Goal: Information Seeking & Learning: Learn about a topic

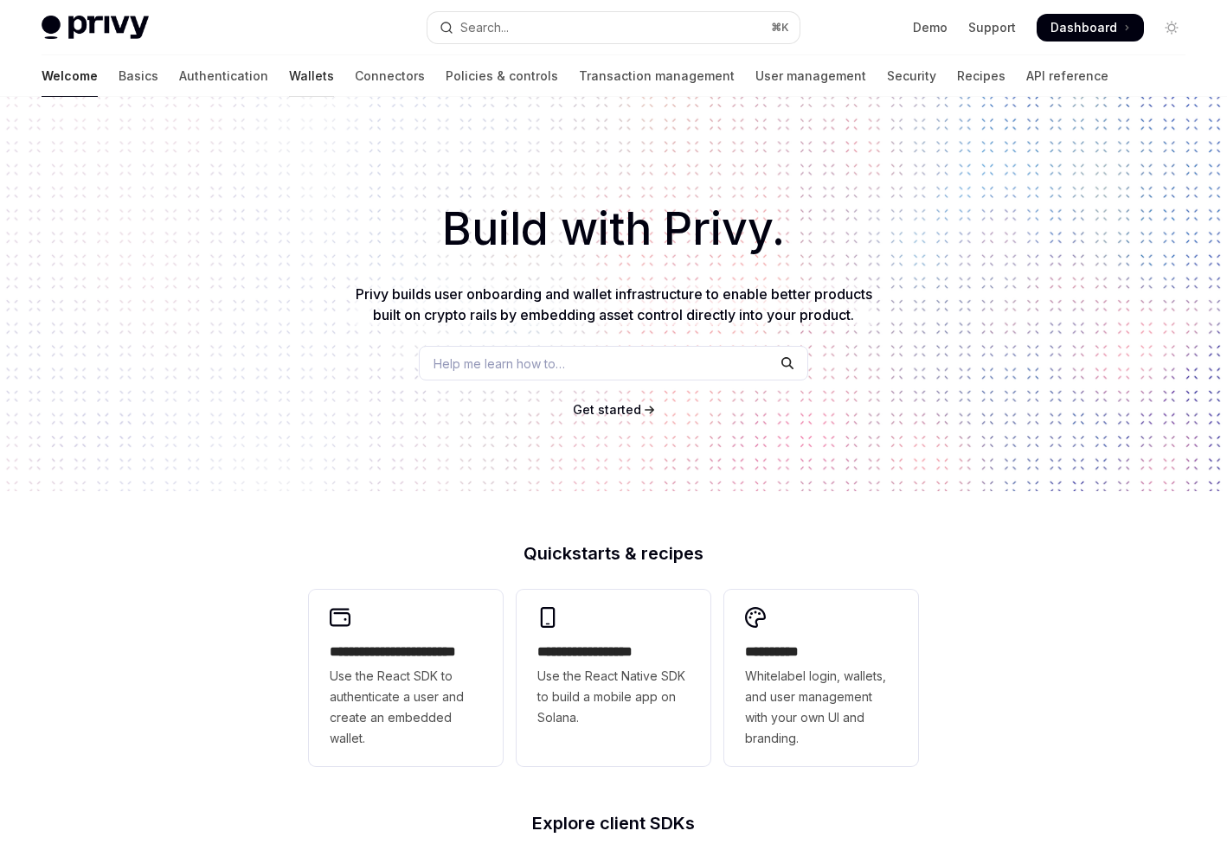
click at [289, 77] on link "Wallets" at bounding box center [311, 76] width 45 height 42
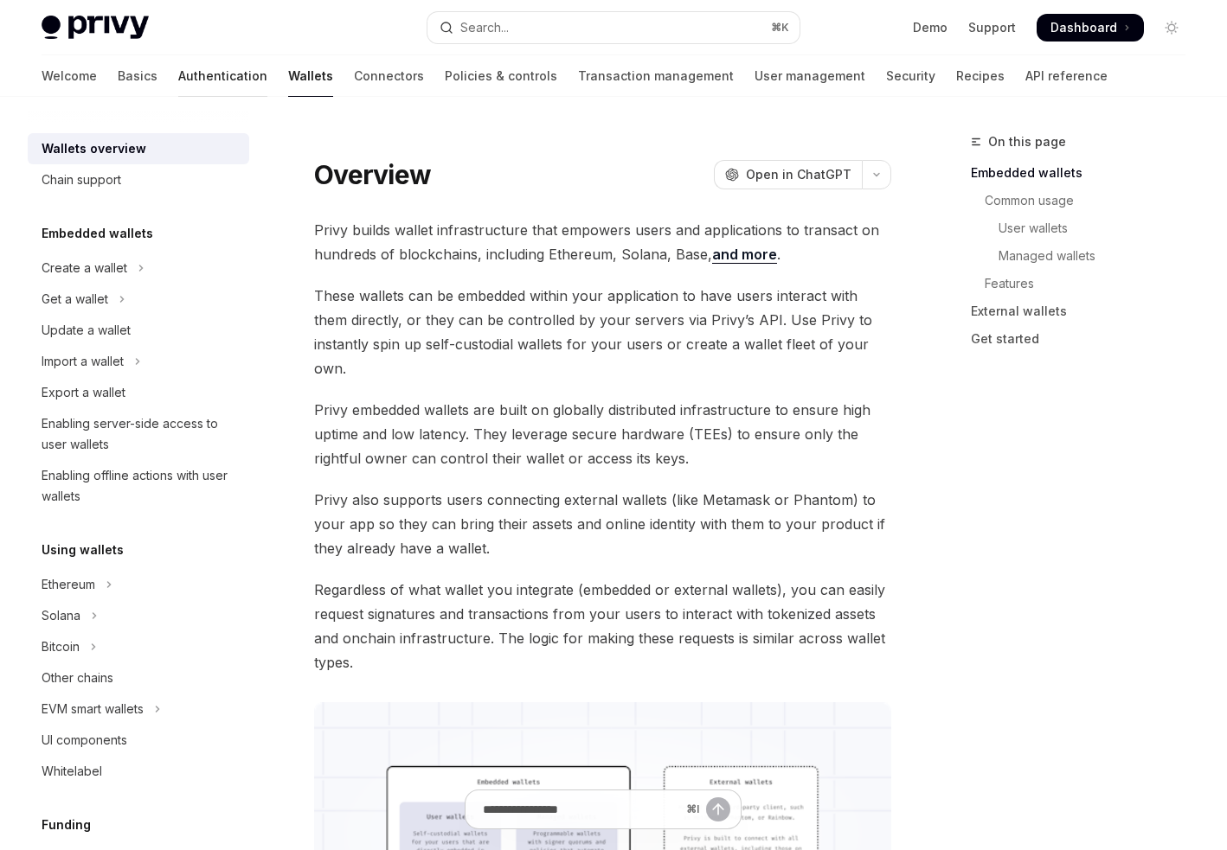
click at [178, 67] on link "Authentication" at bounding box center [222, 76] width 89 height 42
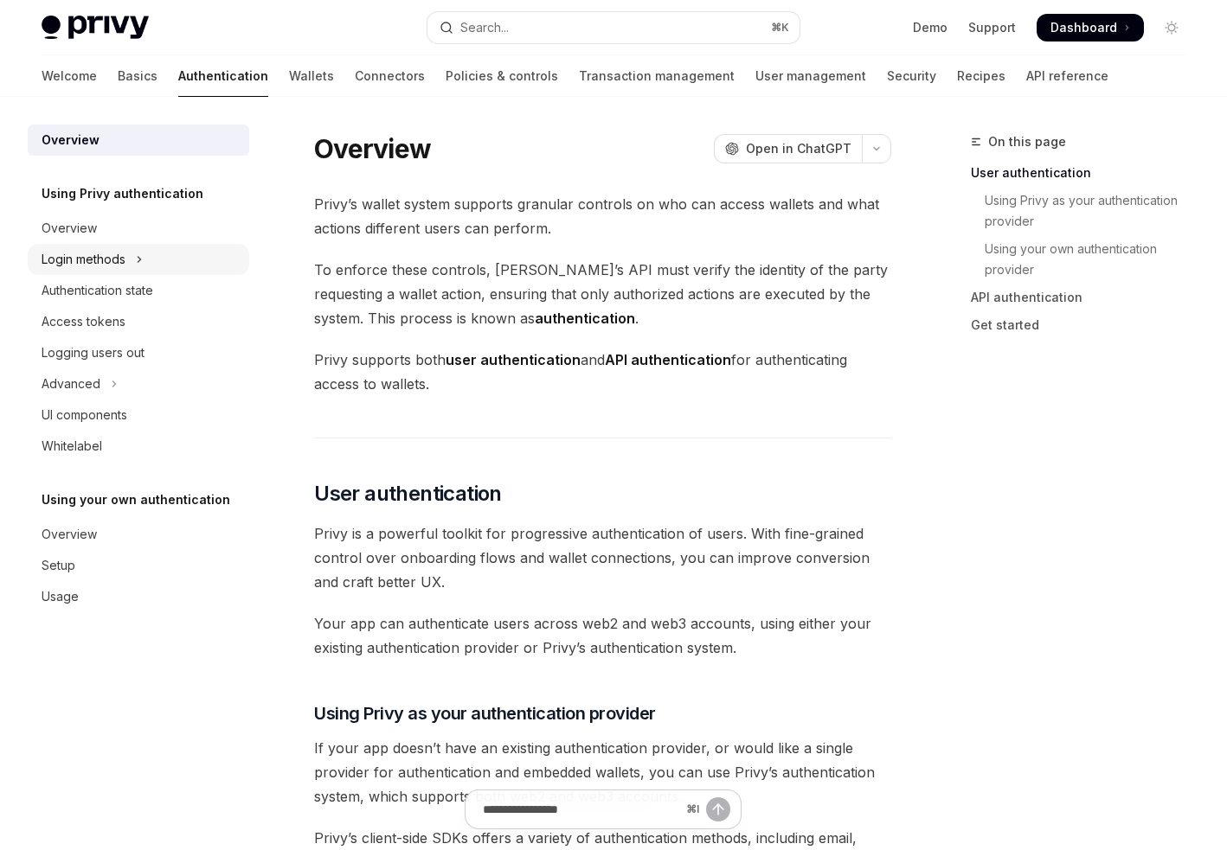
click at [87, 268] on div "Login methods" at bounding box center [84, 259] width 84 height 21
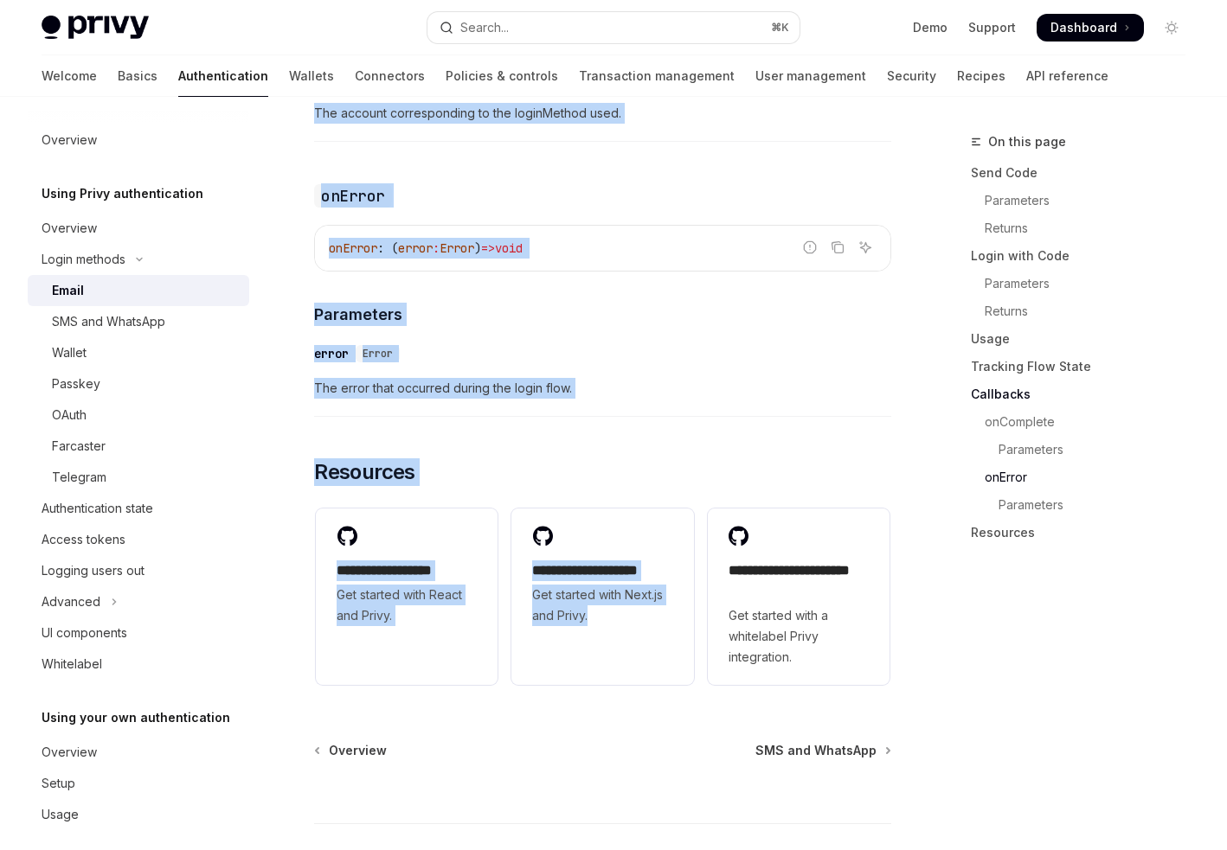
scroll to position [3531, 0]
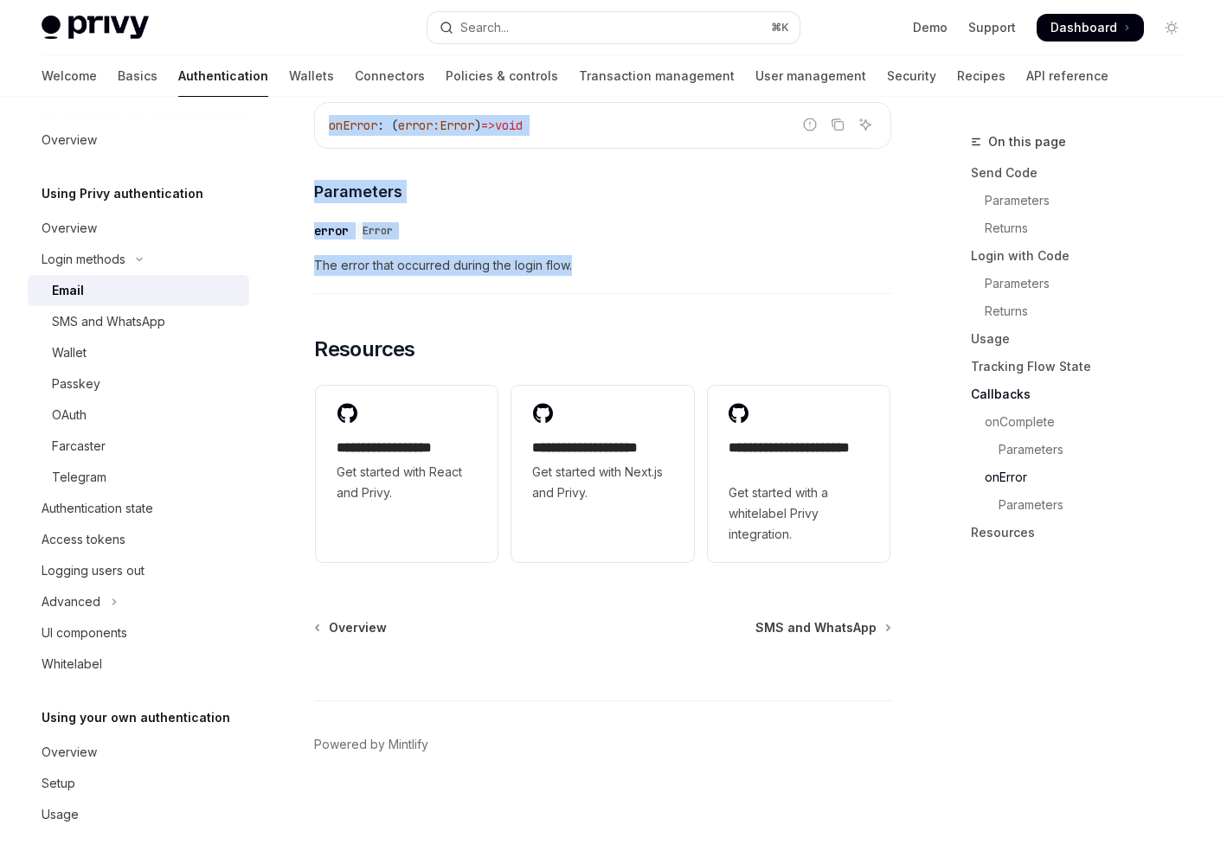
drag, startPoint x: 320, startPoint y: 161, endPoint x: 703, endPoint y: 266, distance: 397.3
copy div "Email OpenAI Open in ChatGPT OpenAI Open in ChatGPT Privy enables users to logi…"
click at [142, 343] on div "Wallet" at bounding box center [145, 353] width 187 height 21
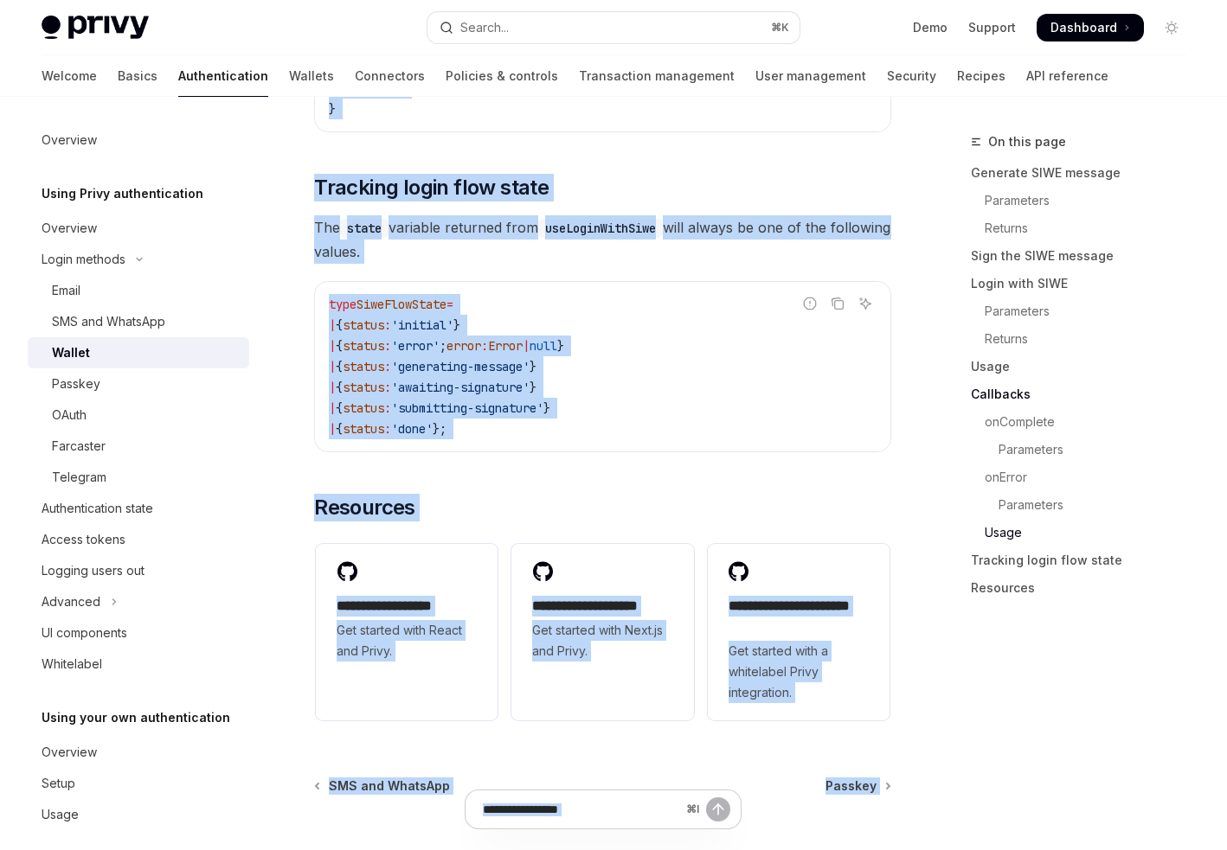
scroll to position [4447, 0]
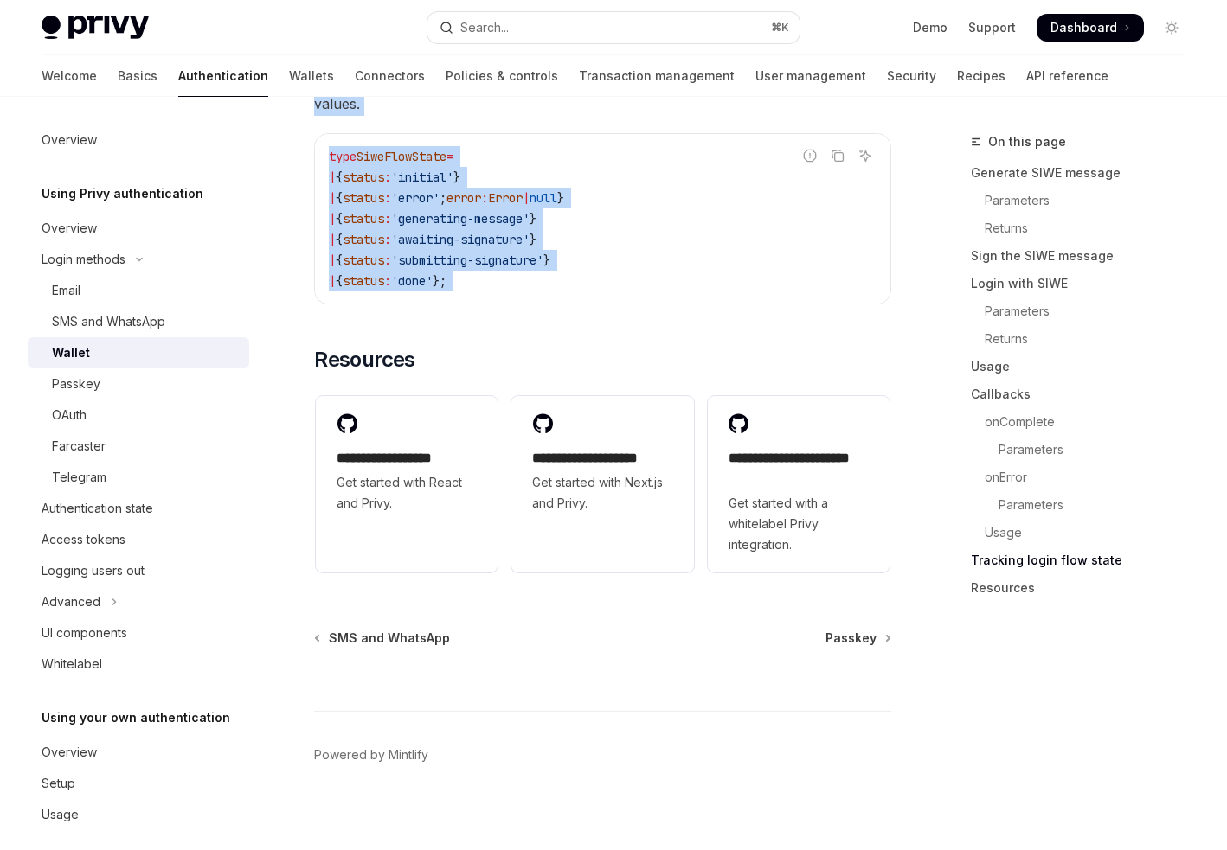
drag, startPoint x: 315, startPoint y: 164, endPoint x: 619, endPoint y: 305, distance: 335.3
copy div "Wallet OpenAI Open in ChatGPT OpenAI Open in ChatGPT For users who already have…"
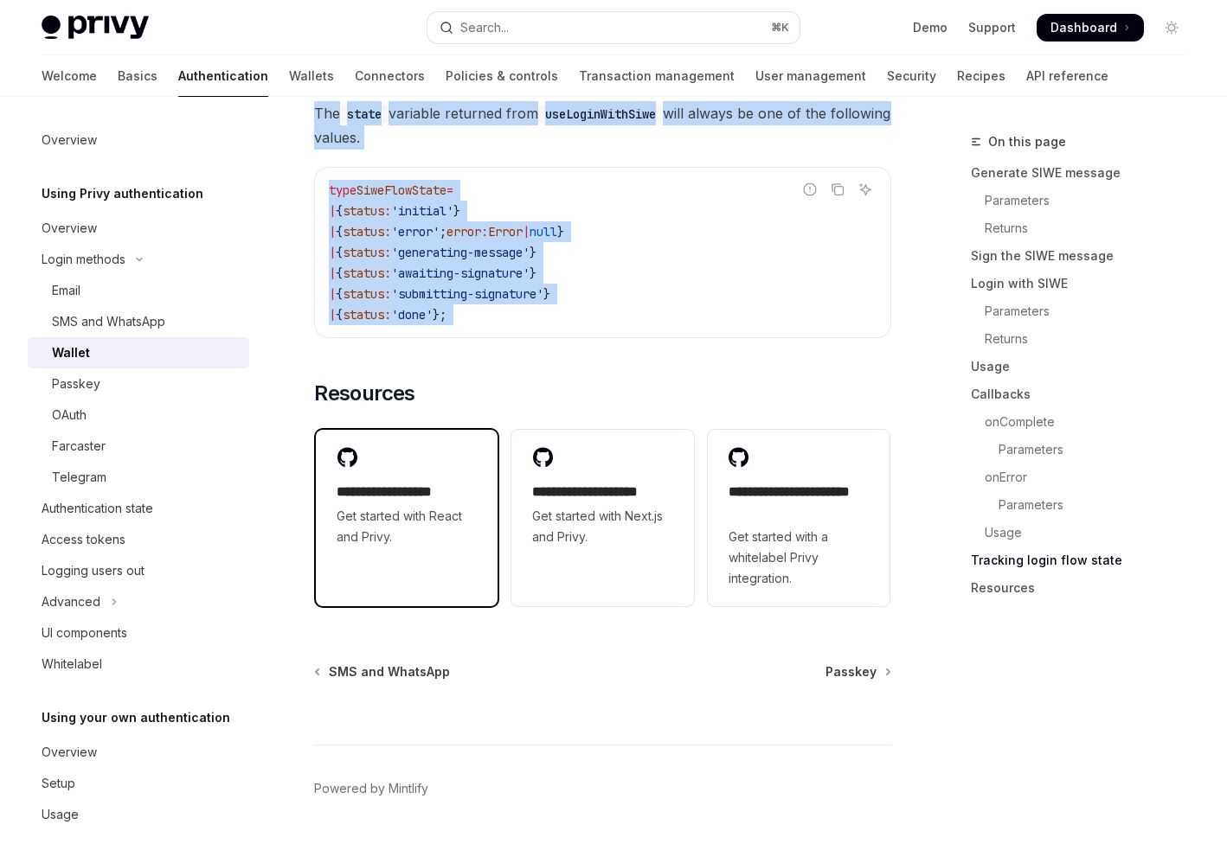
scroll to position [4386, 0]
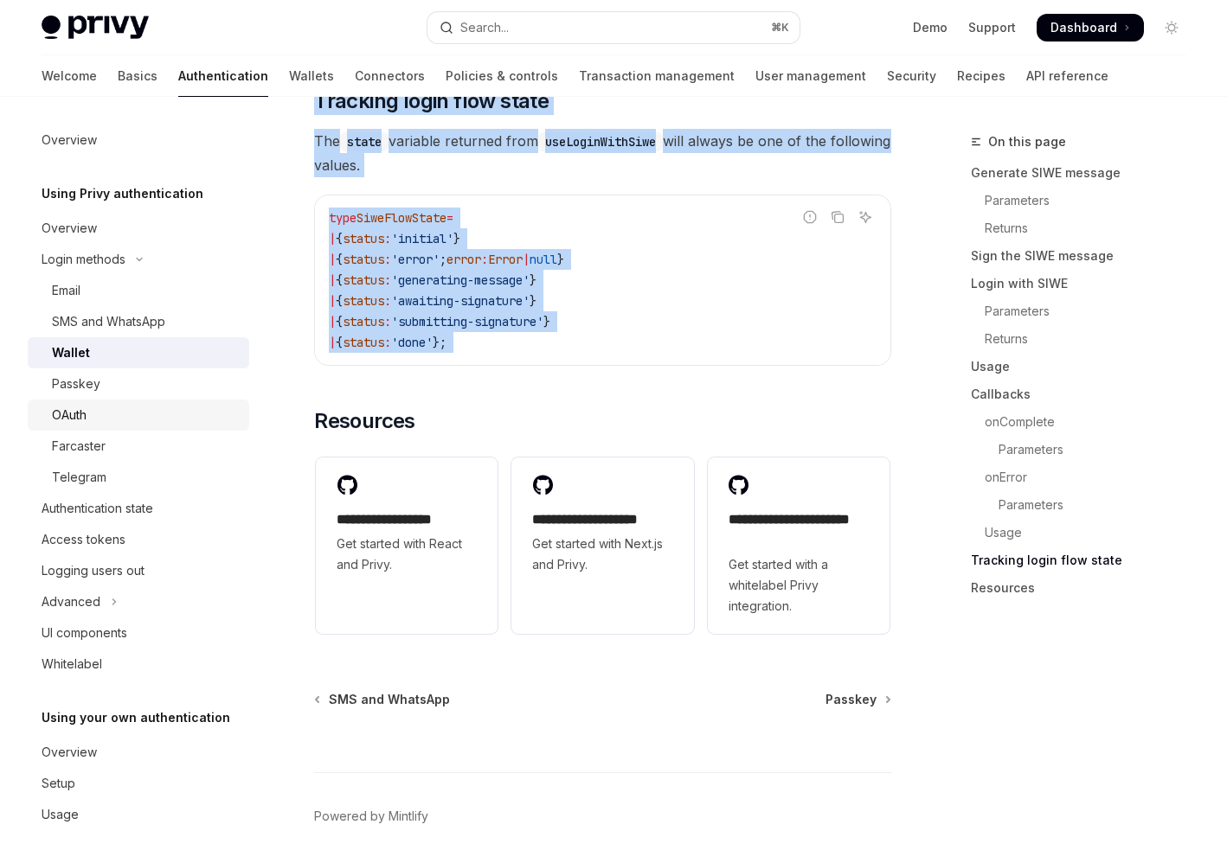
click at [133, 414] on div "OAuth" at bounding box center [145, 415] width 187 height 21
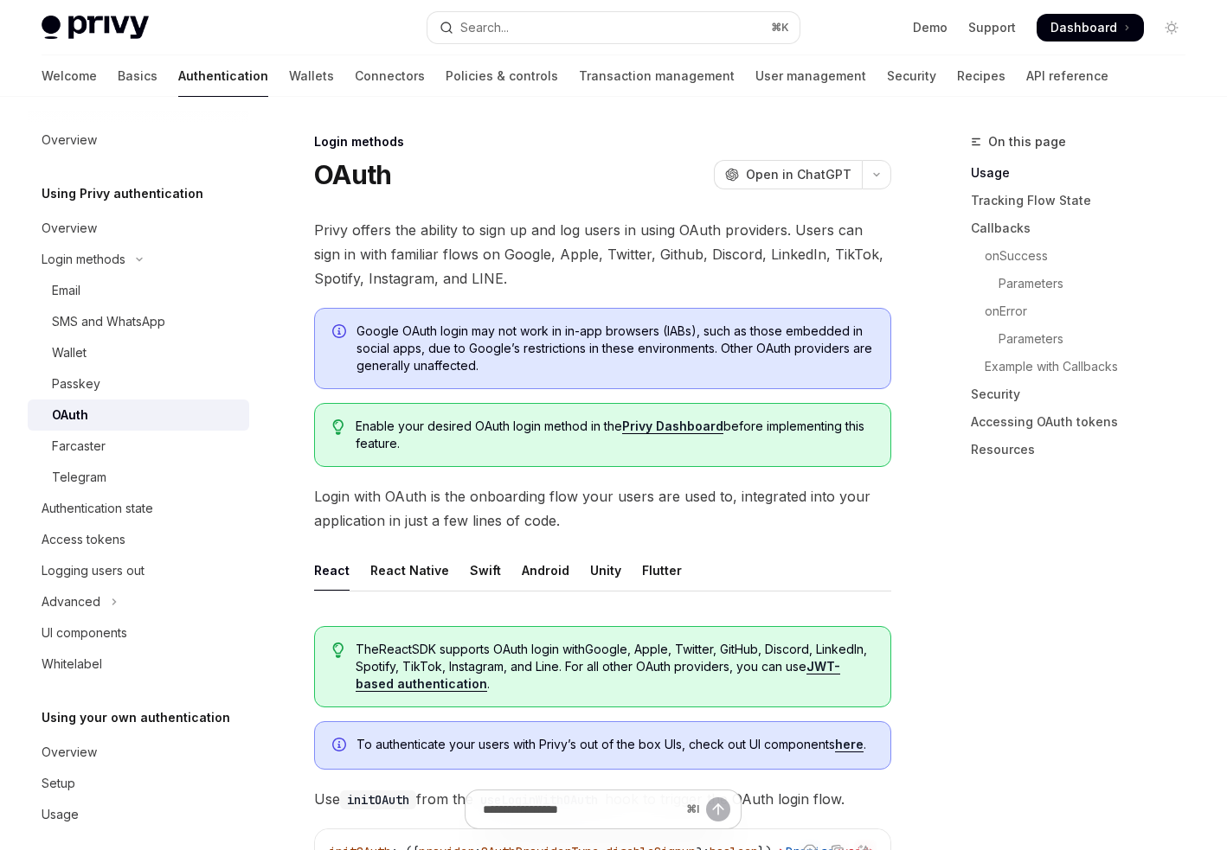
drag, startPoint x: 783, startPoint y: 401, endPoint x: 312, endPoint y: 172, distance: 523.5
copy div "OAuth OpenAI Open in ChatGPT OpenAI Open in ChatGPT Privy offers the ability to…"
click at [960, 538] on div "On this page Usage Tracking Flow State Callbacks onSuccess Parameters onError P…" at bounding box center [1067, 491] width 263 height 719
click at [66, 364] on link "Wallet" at bounding box center [138, 352] width 221 height 31
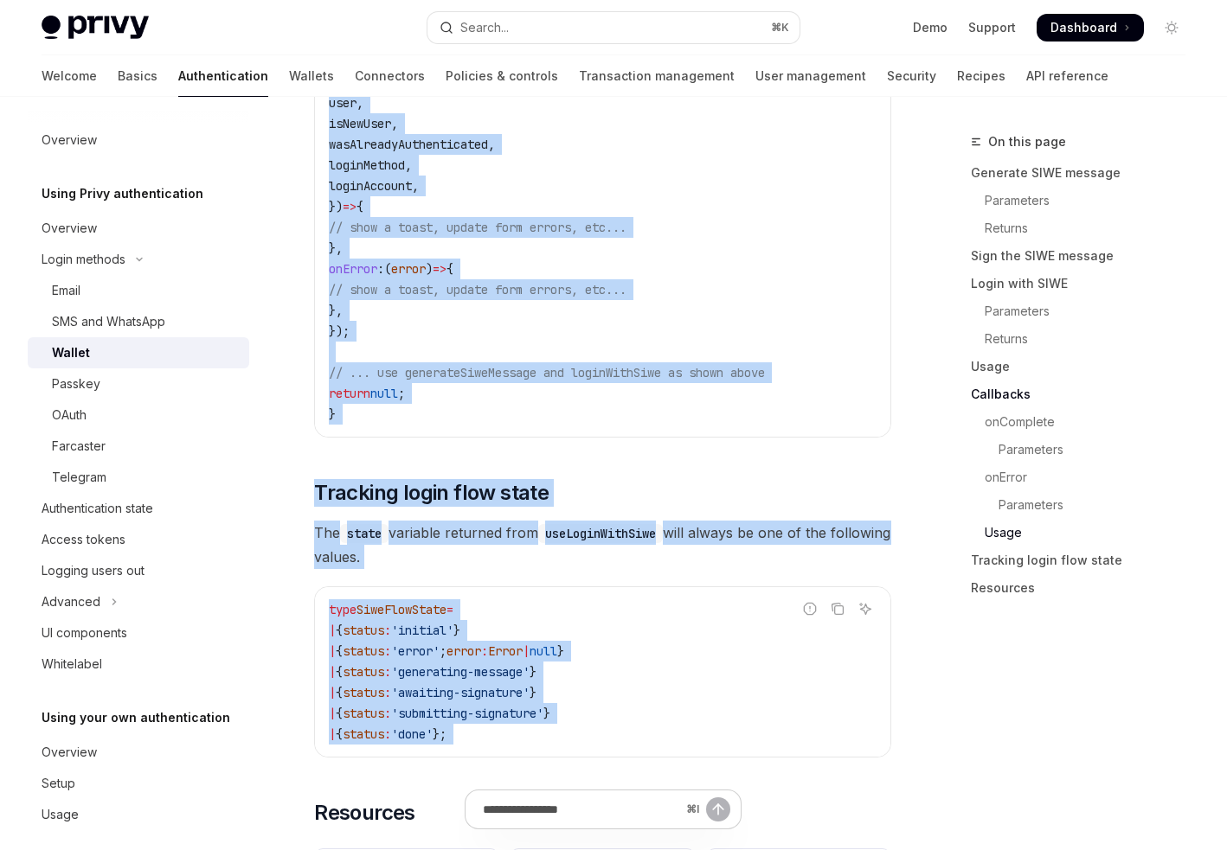
scroll to position [4175, 0]
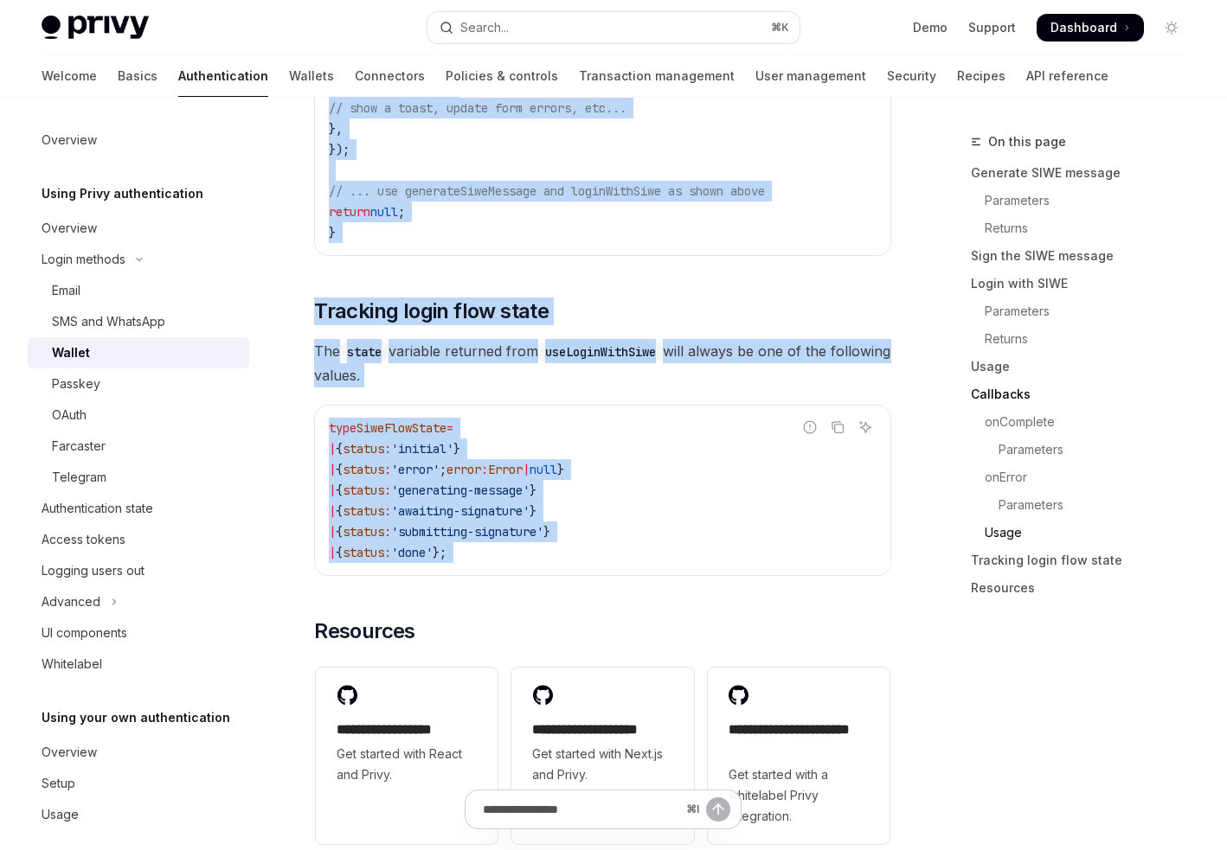
drag, startPoint x: 315, startPoint y: 164, endPoint x: 674, endPoint y: 576, distance: 547.0
copy div "Wallet OpenAI Open in ChatGPT OpenAI Open in ChatGPT For users who already have…"
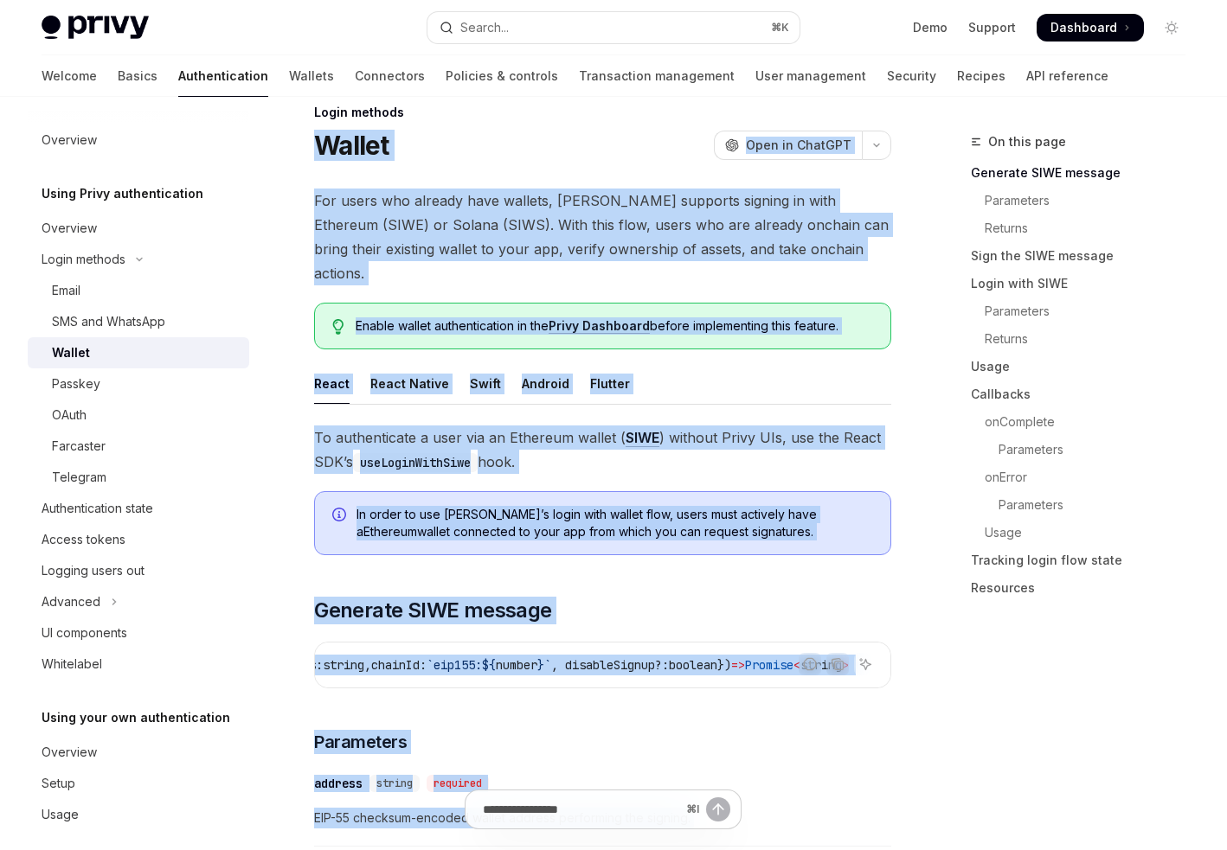
scroll to position [41, 0]
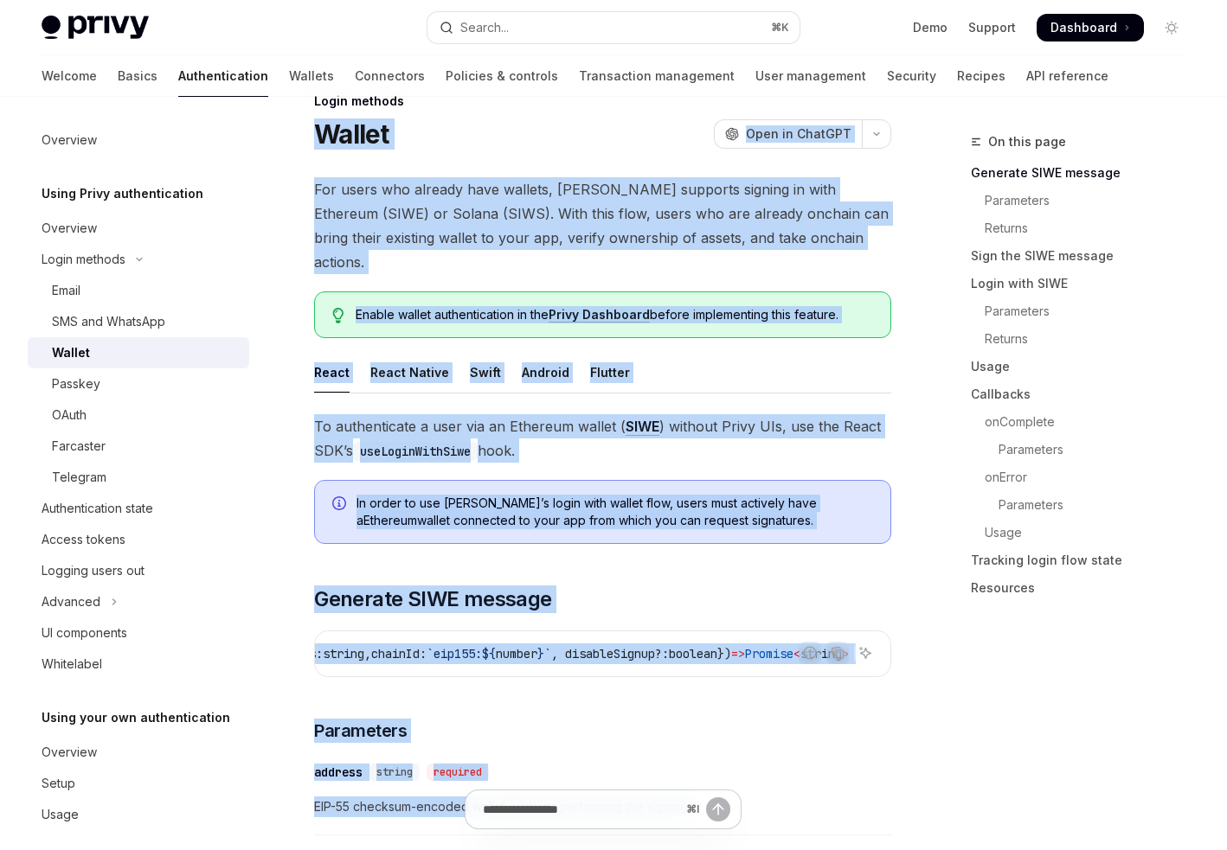
click at [452, 207] on span "For users who already have wallets, Privy supports signing in with Ethereum (SI…" at bounding box center [602, 225] width 577 height 97
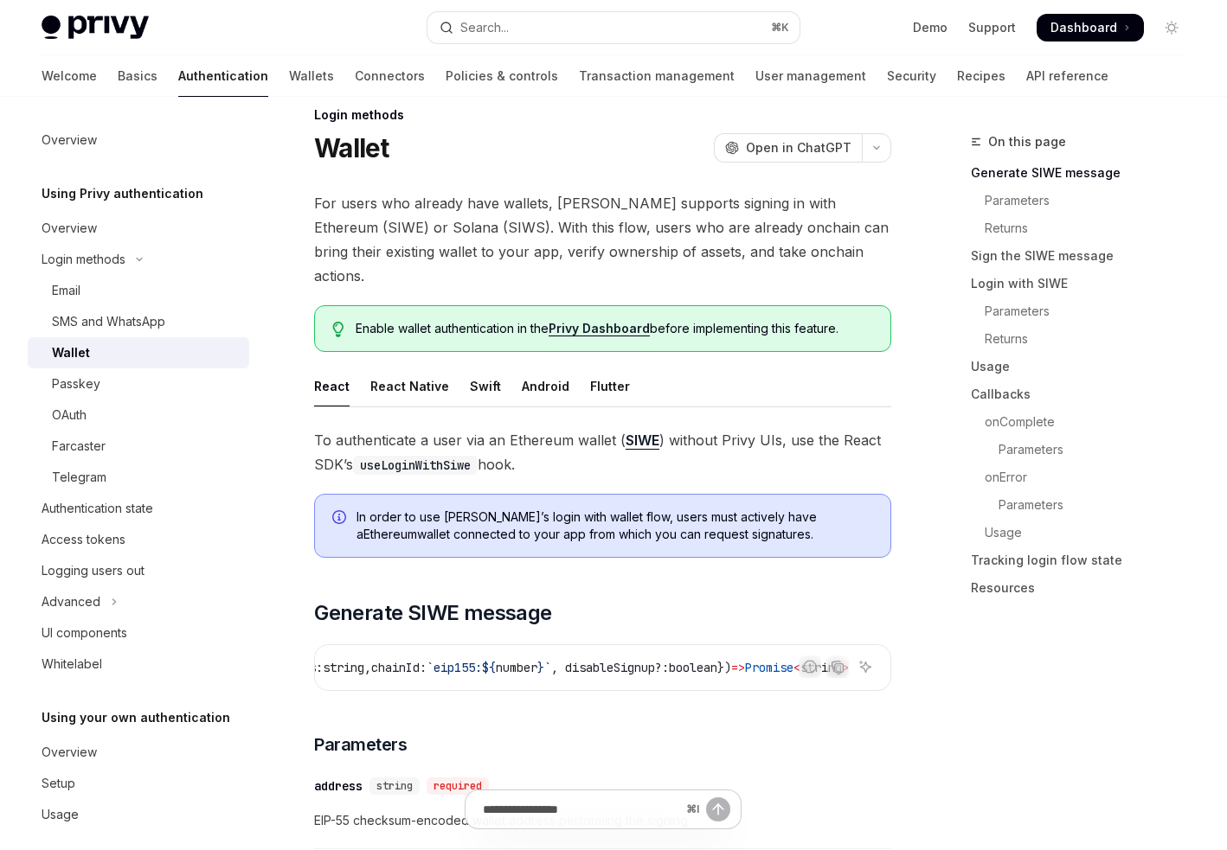
scroll to position [28, 0]
click at [107, 416] on div "OAuth" at bounding box center [145, 415] width 187 height 21
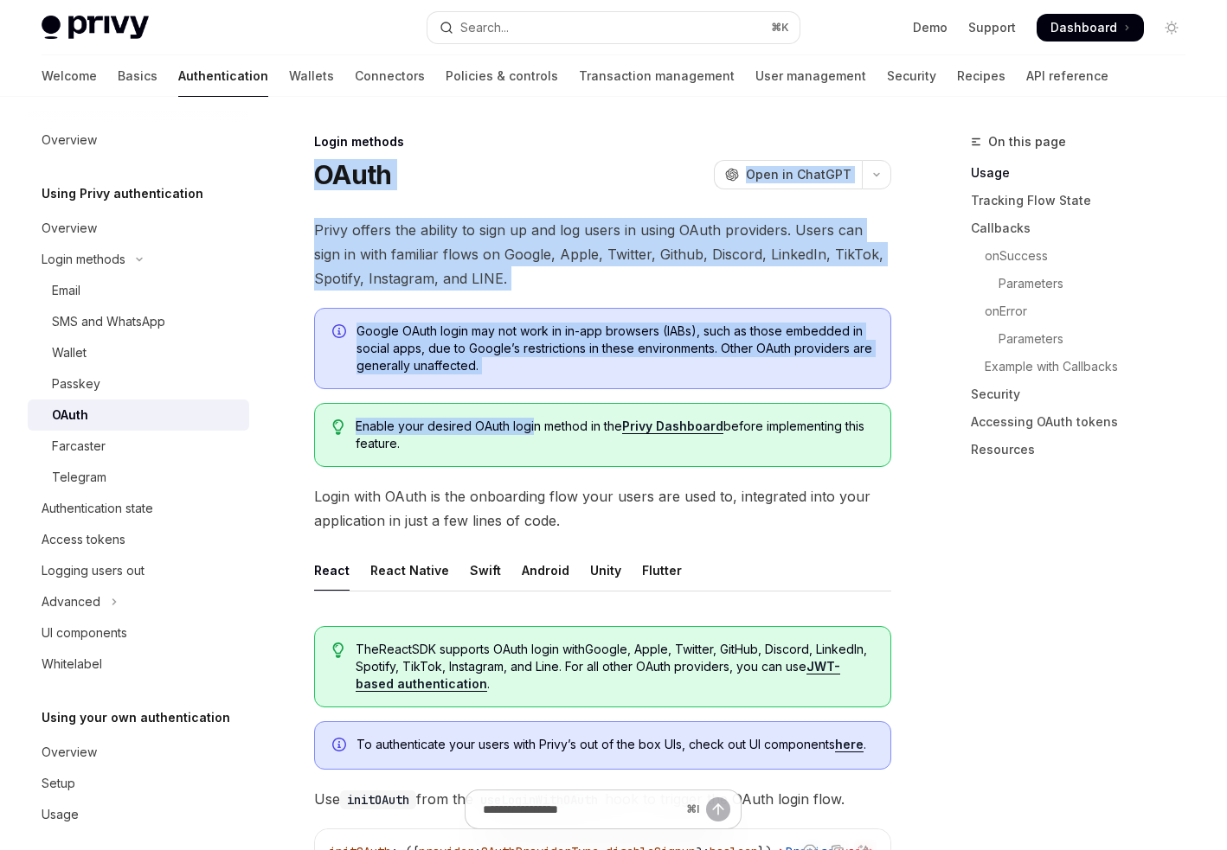
drag, startPoint x: 311, startPoint y: 166, endPoint x: 536, endPoint y: 433, distance: 348.7
click at [474, 259] on span "Privy offers the ability to sign up and log users in using OAuth providers. Use…" at bounding box center [602, 254] width 577 height 73
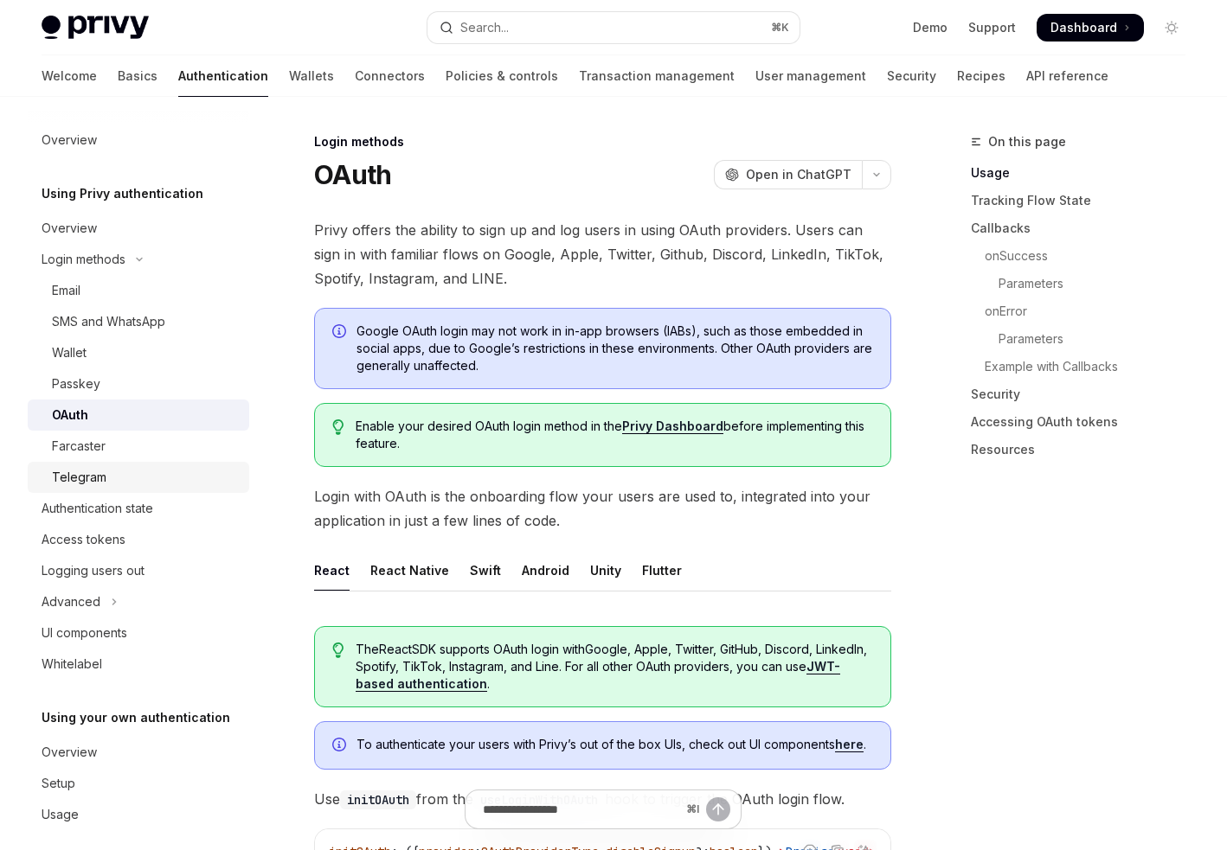
click at [79, 477] on div "Telegram" at bounding box center [79, 477] width 55 height 21
type textarea "*"
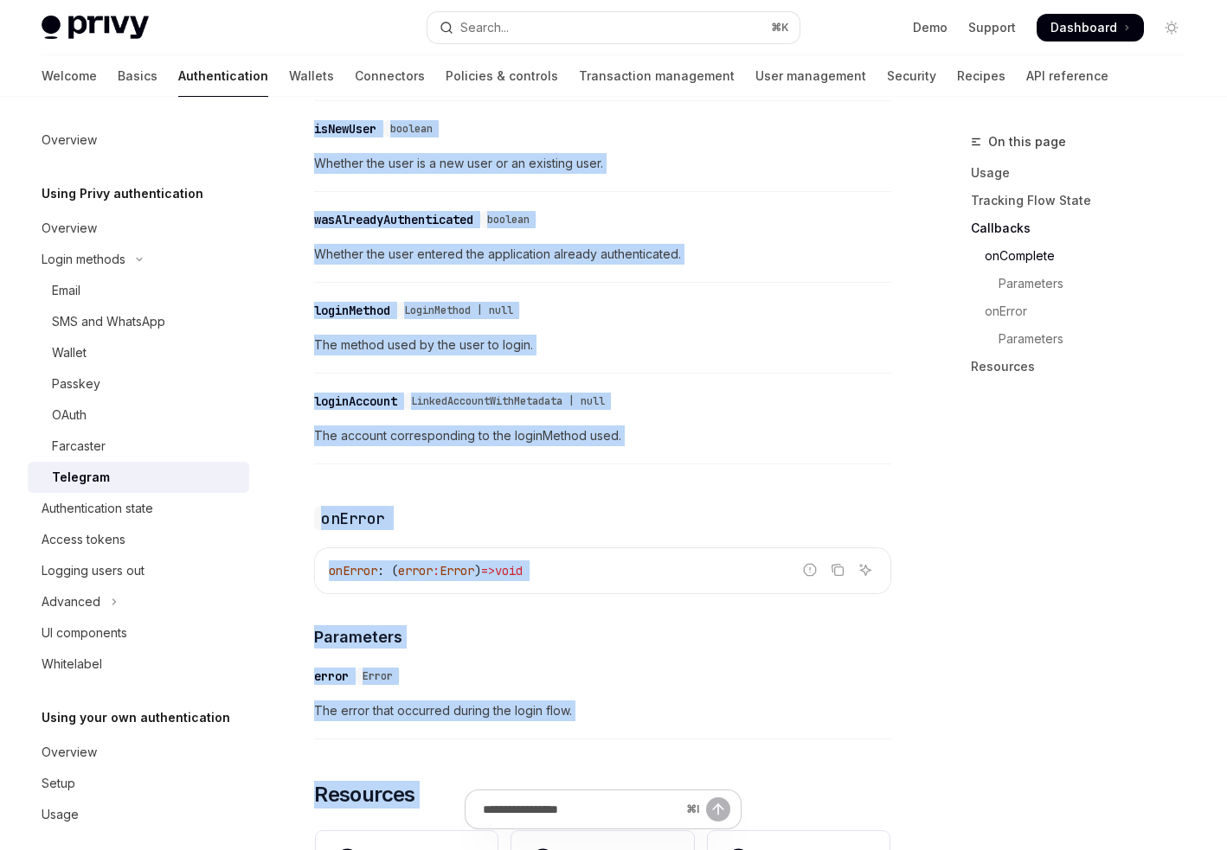
scroll to position [2679, 0]
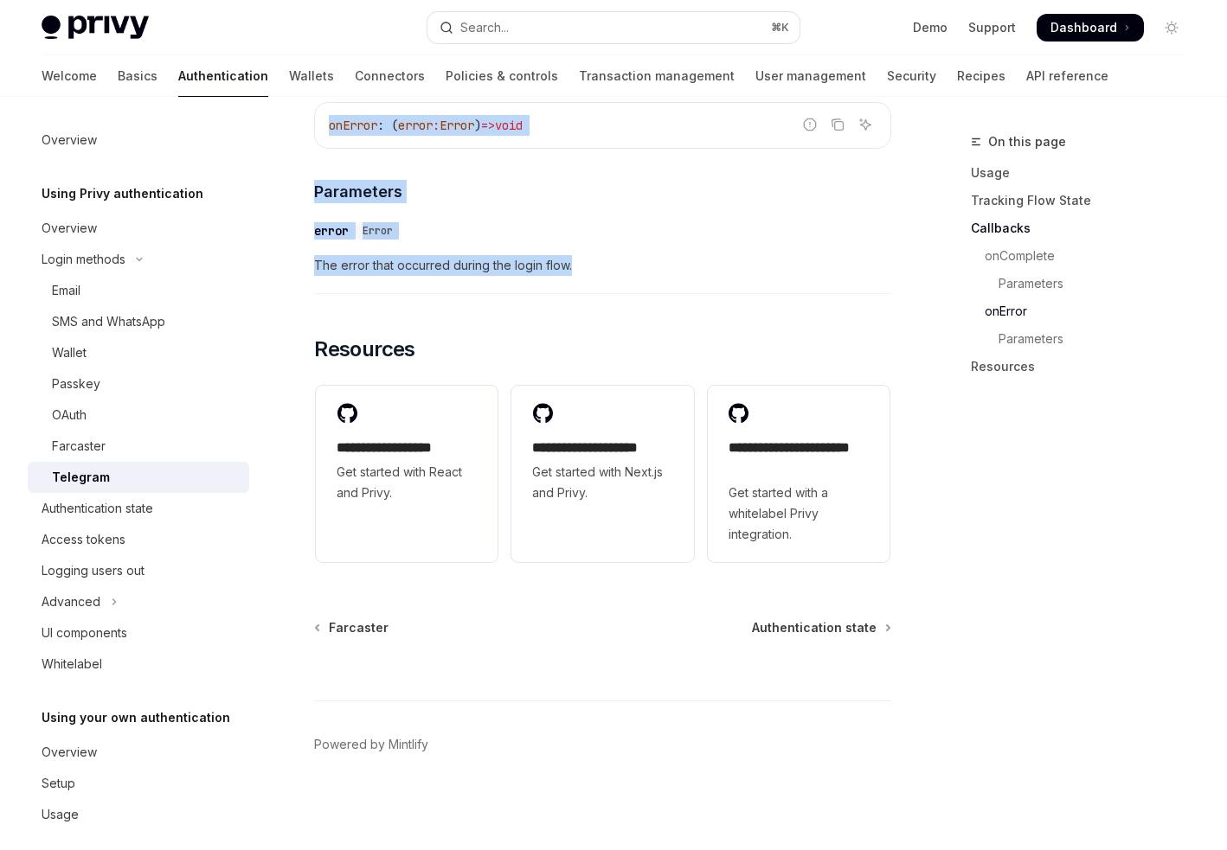
drag, startPoint x: 318, startPoint y: 117, endPoint x: 589, endPoint y: 272, distance: 312.7
copy div "Telegram OpenAI Open in ChatGPT OpenAI Open in ChatGPT Telegram is an end to en…"
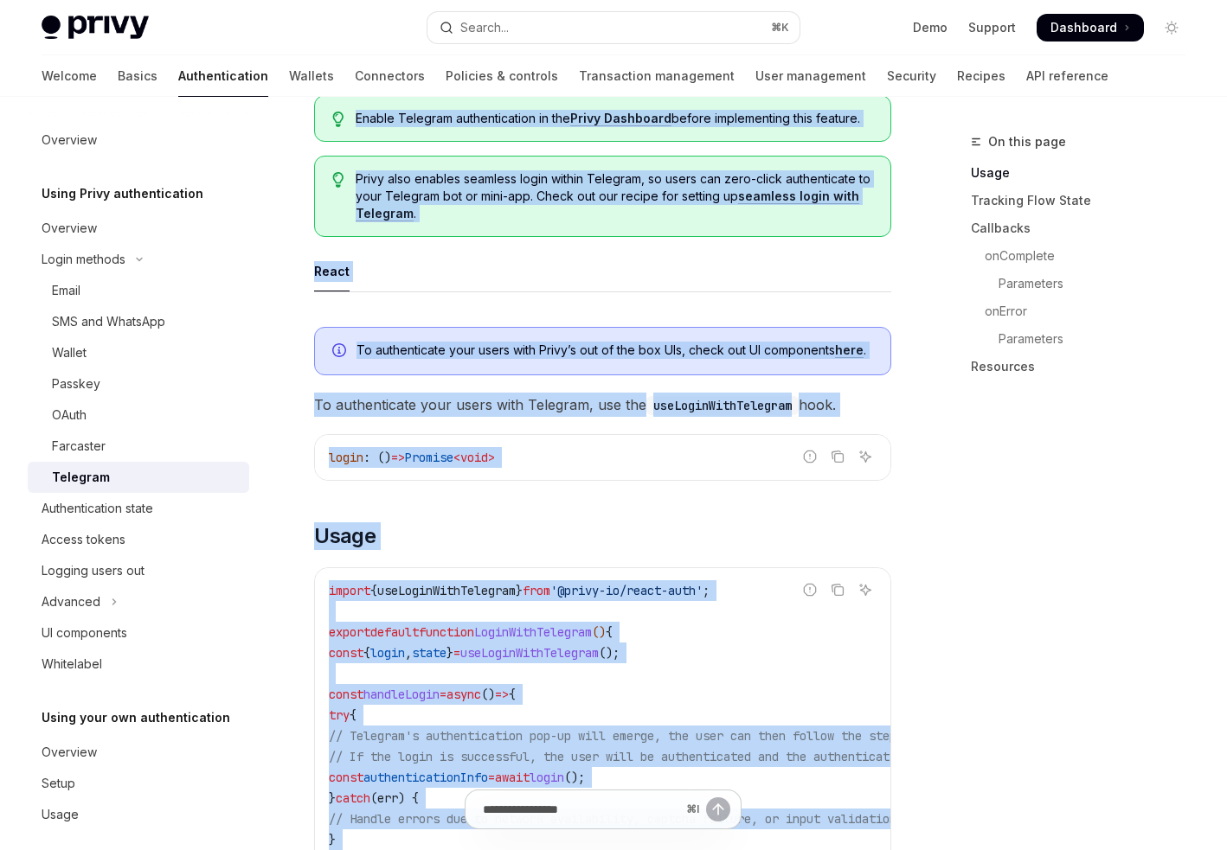
scroll to position [0, 0]
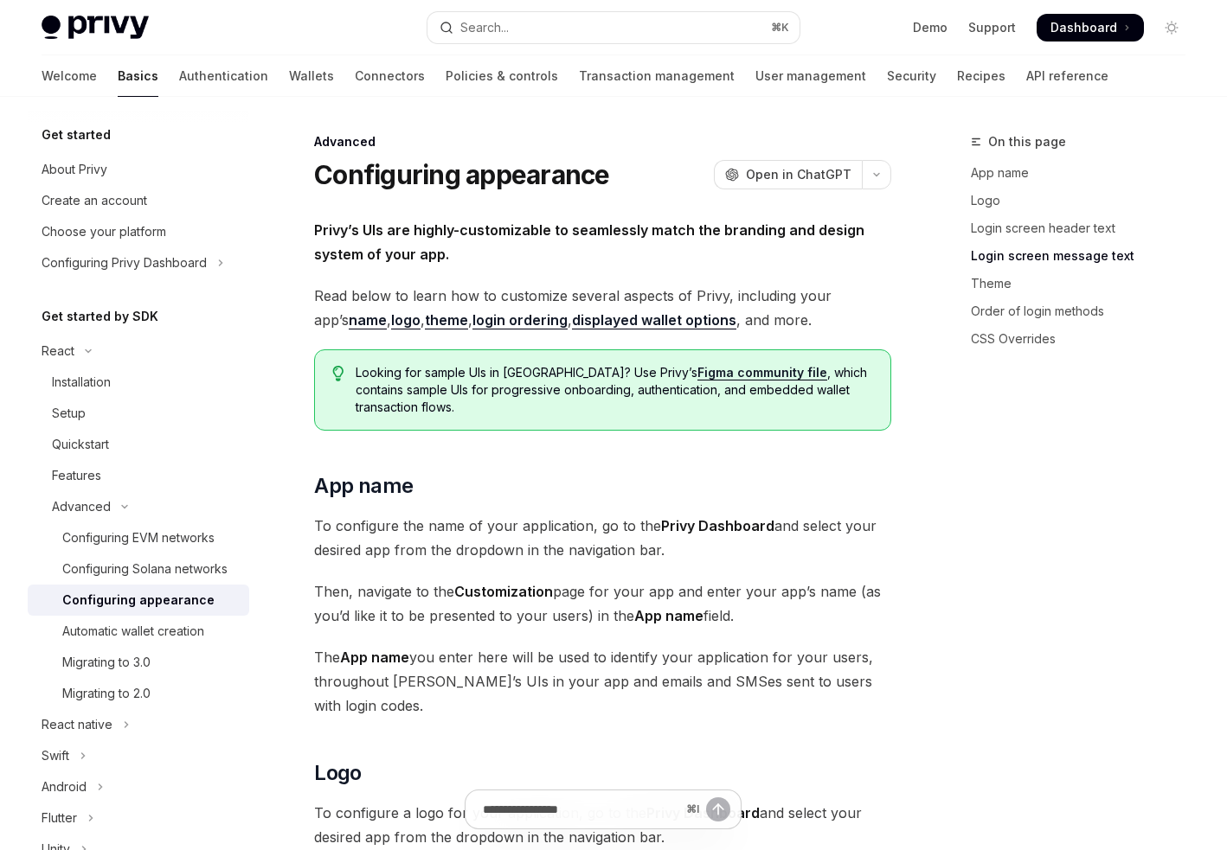
scroll to position [2335, 0]
